Goal: Task Accomplishment & Management: Manage account settings

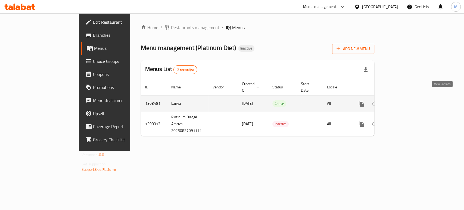
click at [404, 100] on icon "enhanced table" at bounding box center [401, 103] width 7 height 7
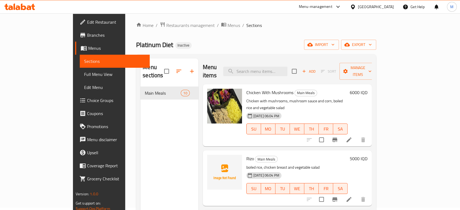
scroll to position [2, 0]
click at [136, 44] on span "Platinum Diet" at bounding box center [154, 45] width 37 height 12
copy span "Platinum Diet"
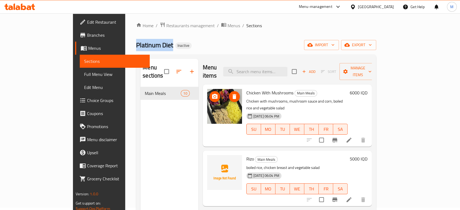
click at [207, 104] on img at bounding box center [224, 106] width 35 height 35
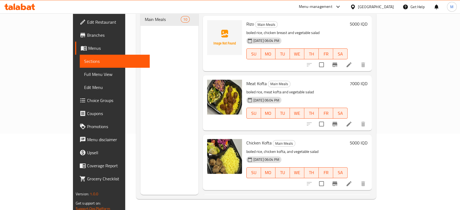
scroll to position [41, 0]
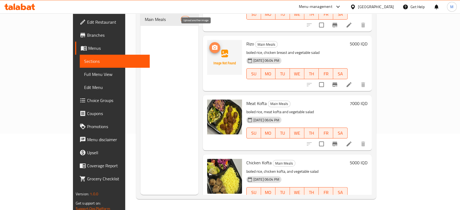
click at [211, 44] on icon "upload picture" at bounding box center [214, 47] width 7 height 7
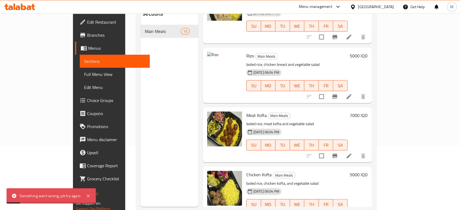
scroll to position [59, 0]
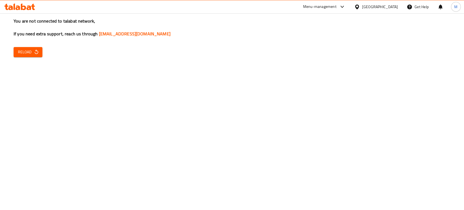
click at [35, 48] on button "Reload" at bounding box center [28, 52] width 29 height 10
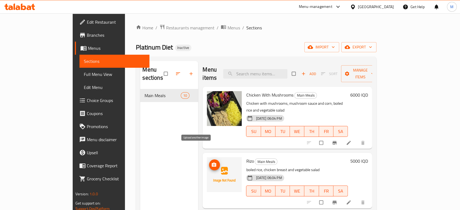
click at [211, 162] on icon "upload picture" at bounding box center [213, 164] width 5 height 5
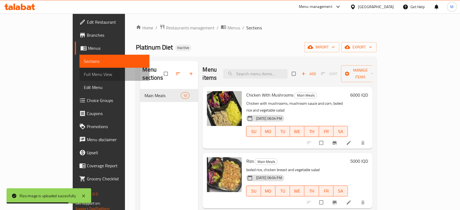
click at [84, 75] on span "Full Menu View" at bounding box center [114, 74] width 61 height 7
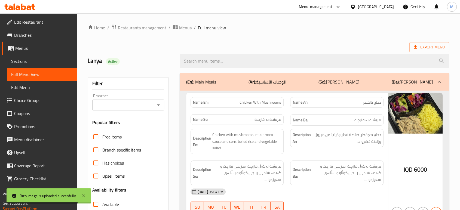
click at [49, 59] on span "Sections" at bounding box center [41, 61] width 61 height 7
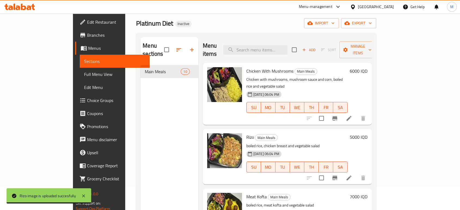
scroll to position [25, 0]
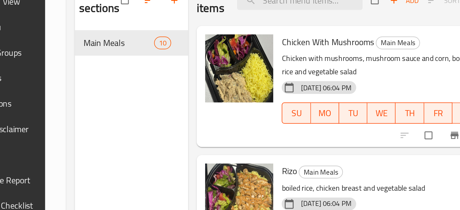
drag, startPoint x: 174, startPoint y: 143, endPoint x: 174, endPoint y: 135, distance: 7.6
click at [174, 135] on div "Menu sections Main Meals 10" at bounding box center [169, 166] width 58 height 210
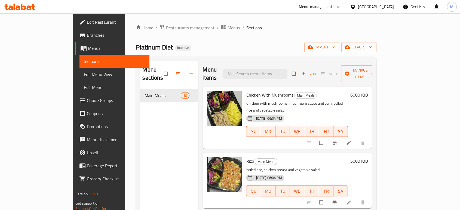
click at [87, 35] on span "Branches" at bounding box center [116, 35] width 58 height 7
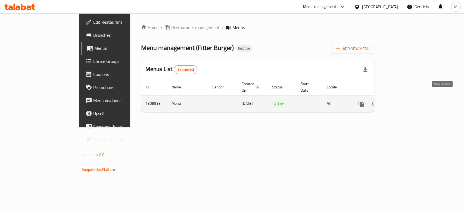
click at [404, 100] on icon "enhanced table" at bounding box center [400, 103] width 7 height 7
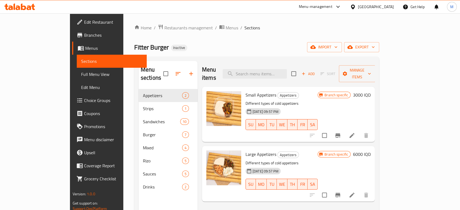
scroll to position [76, 0]
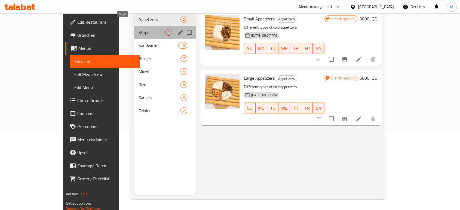
click at [138, 29] on span "Strips" at bounding box center [151, 32] width 27 height 7
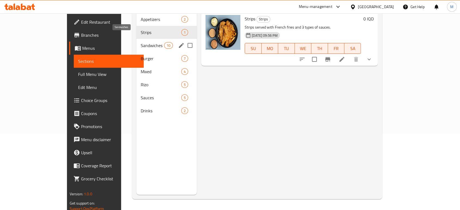
click at [141, 42] on span "Sandwiches" at bounding box center [152, 45] width 23 height 7
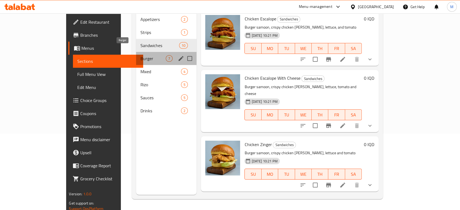
click at [140, 55] on span "Burger" at bounding box center [153, 58] width 26 height 7
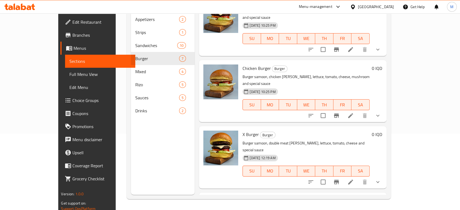
scroll to position [220, 0]
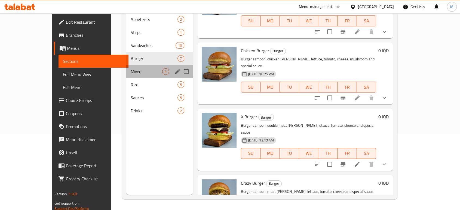
click at [132, 67] on div "Mixed 4" at bounding box center [159, 71] width 67 height 13
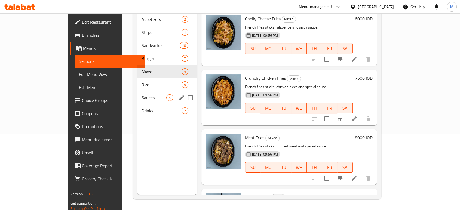
click at [141, 81] on span "Rizo" at bounding box center [161, 84] width 40 height 7
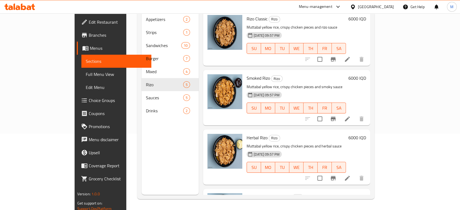
scroll to position [100, 0]
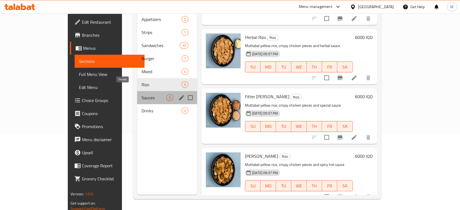
click at [141, 94] on span "Sauces" at bounding box center [153, 97] width 25 height 7
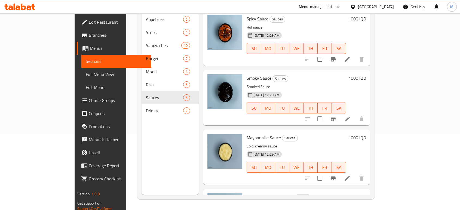
scroll to position [100, 0]
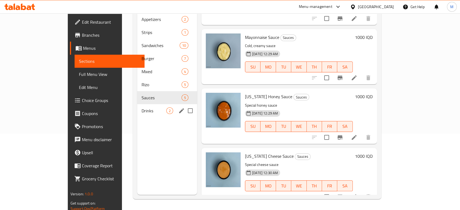
click at [141, 107] on span "Drinks" at bounding box center [153, 110] width 25 height 7
